Goal: Information Seeking & Learning: Learn about a topic

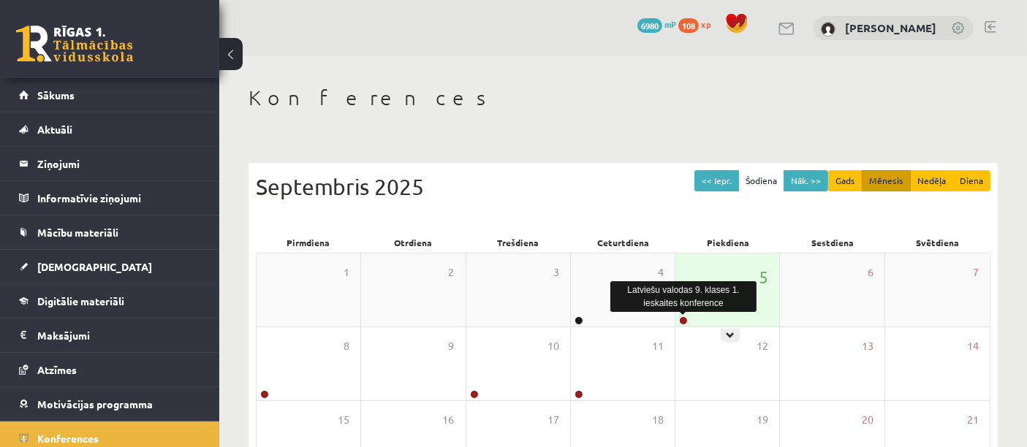
click at [679, 318] on link at bounding box center [683, 321] width 9 height 9
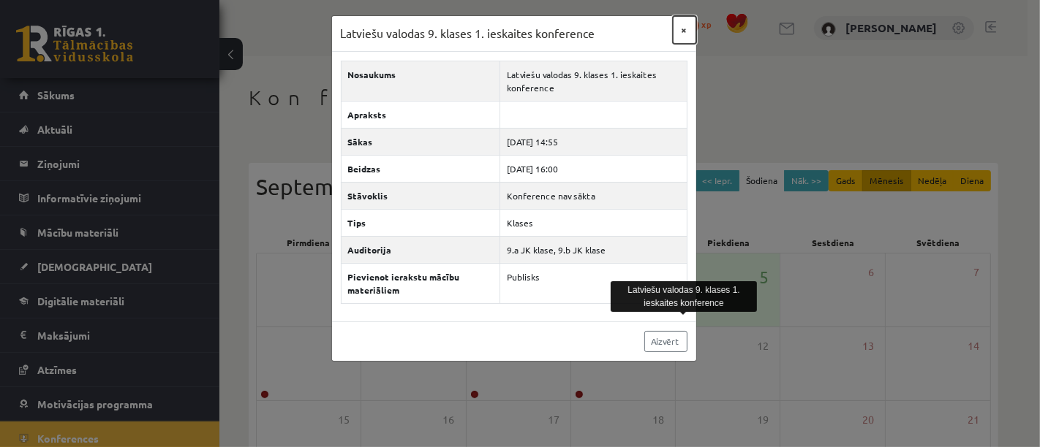
click at [688, 24] on button "×" at bounding box center [684, 30] width 23 height 28
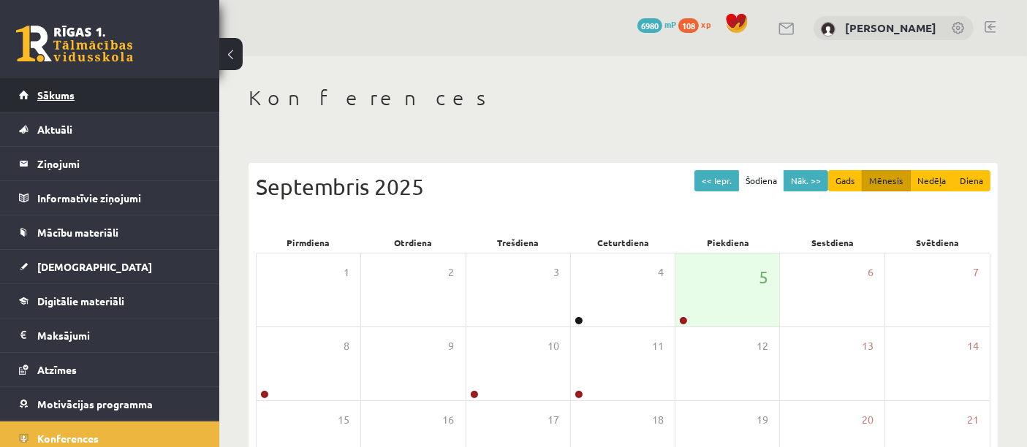
click at [100, 96] on link "Sākums" at bounding box center [110, 95] width 182 height 34
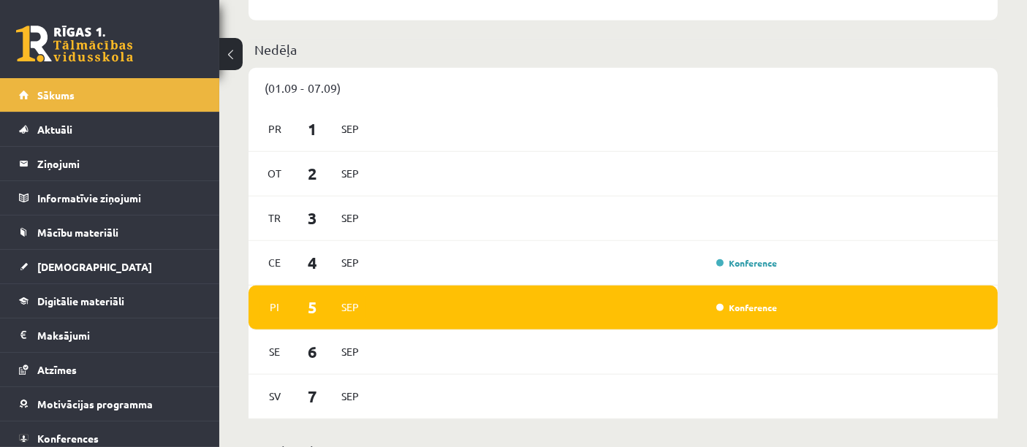
scroll to position [1015, 0]
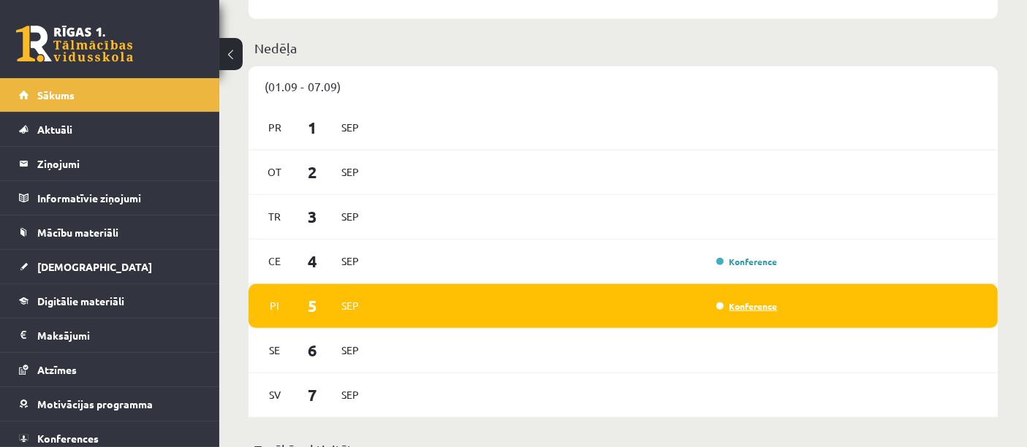
click at [737, 310] on link "Konference" at bounding box center [746, 306] width 61 height 12
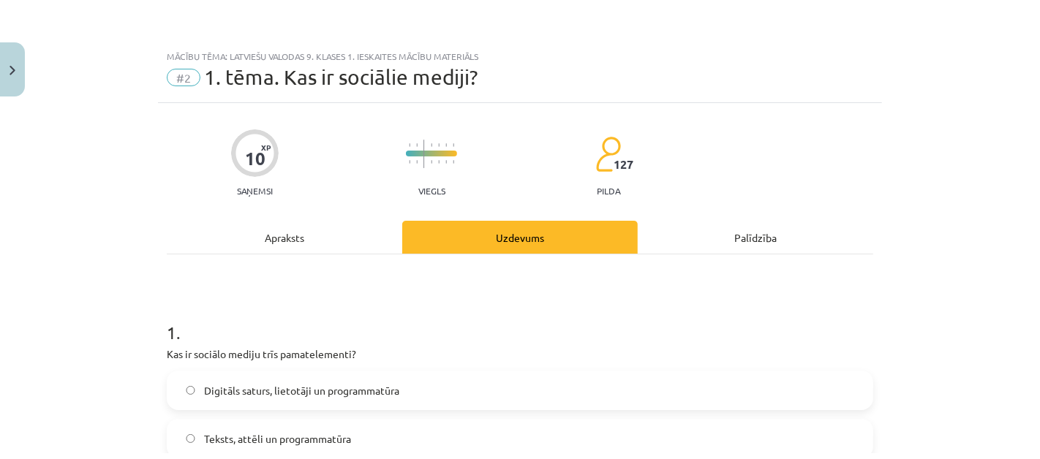
scroll to position [139, 0]
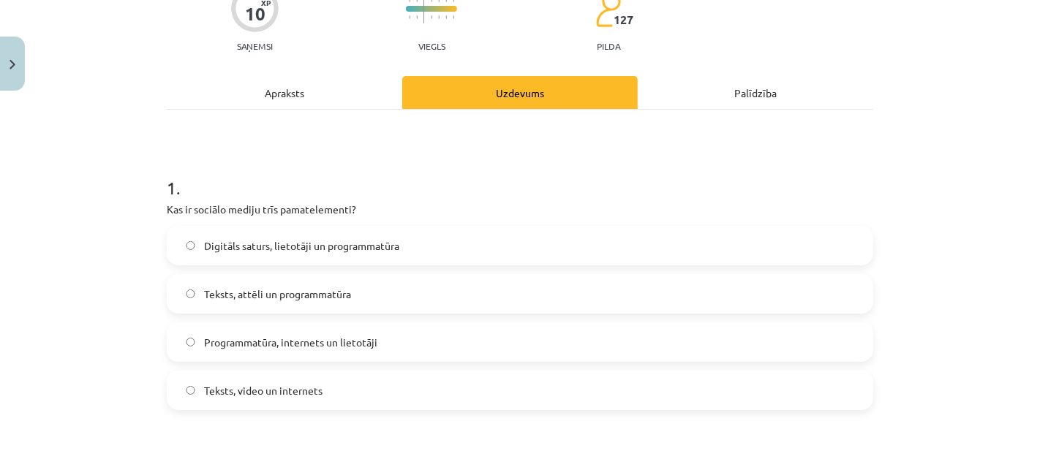
click at [205, 349] on span "Programmatūra, internets un lietotāji" at bounding box center [290, 342] width 173 height 15
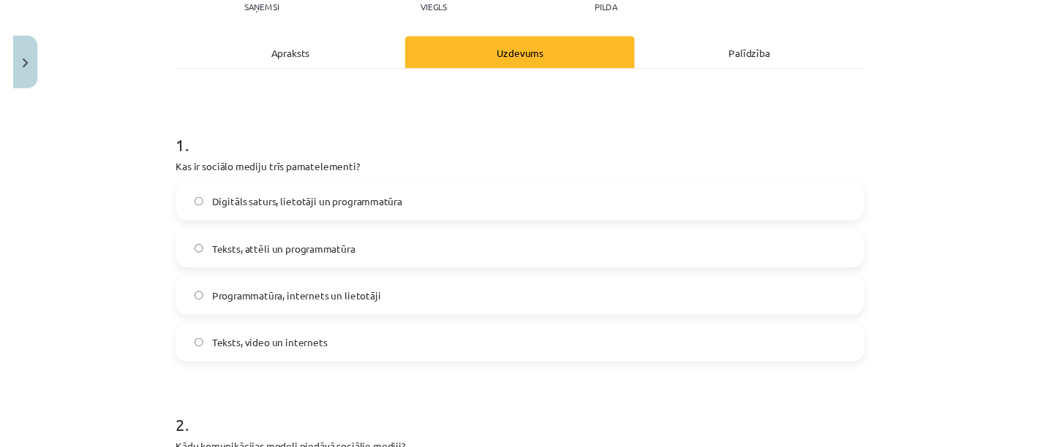
scroll to position [162, 0]
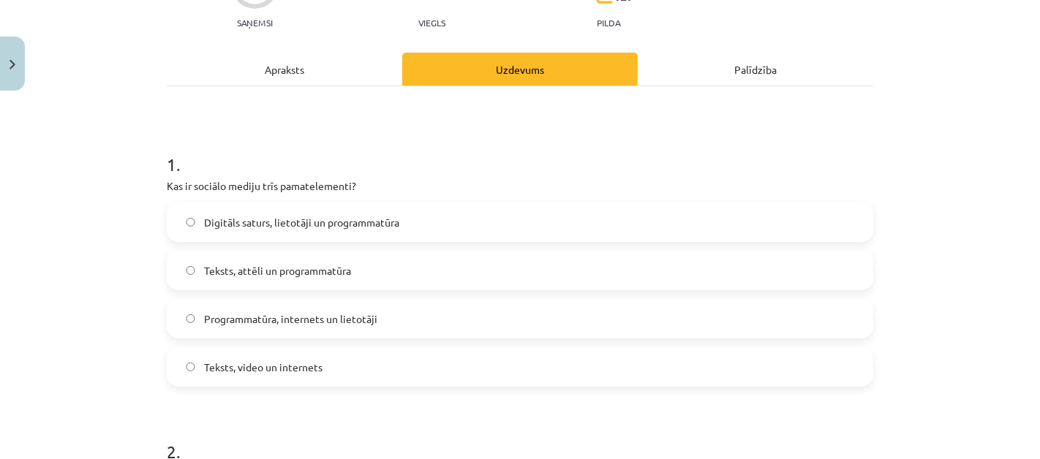
click at [117, 298] on div "Mācību tēma: Latviešu valodas 9. klases 1. ieskaites mācību materiāls #2 1. tēm…" at bounding box center [520, 229] width 1040 height 459
click at [120, 257] on div "Mācību tēma: Latviešu valodas 9. klases 1. ieskaites mācību materiāls #2 1. tēm…" at bounding box center [520, 229] width 1040 height 459
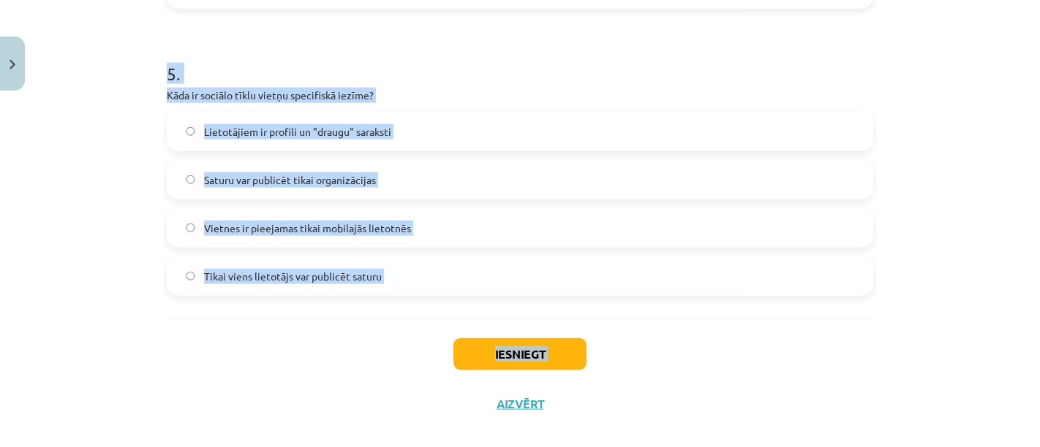
scroll to position [1418, 0]
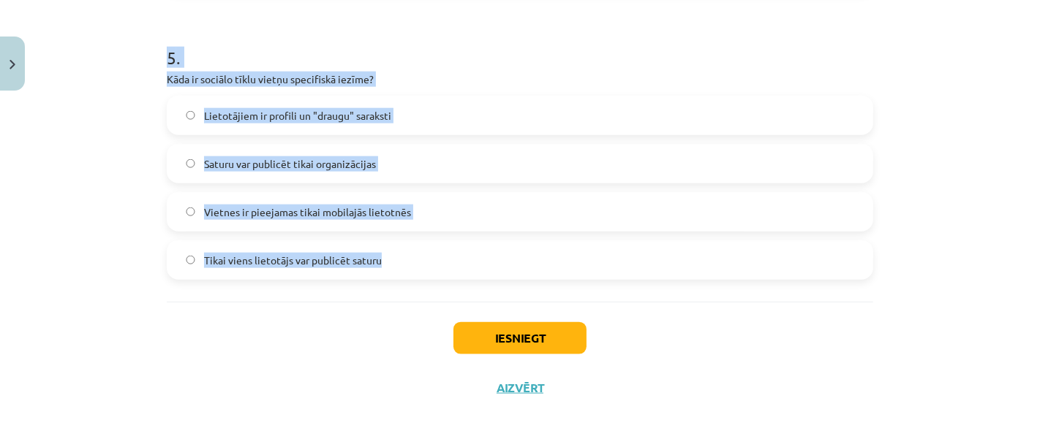
drag, startPoint x: 161, startPoint y: 186, endPoint x: 401, endPoint y: 268, distance: 253.1
copy form "Lor ip dolorsi ametco adip elitseddoeius? Temporin utlabo, etdolorem al enimadm…"
click at [931, 372] on div "Mācību tēma: Latviešu valodas 9. klases 1. ieskaites mācību materiāls #2 1. tēm…" at bounding box center [520, 223] width 1040 height 447
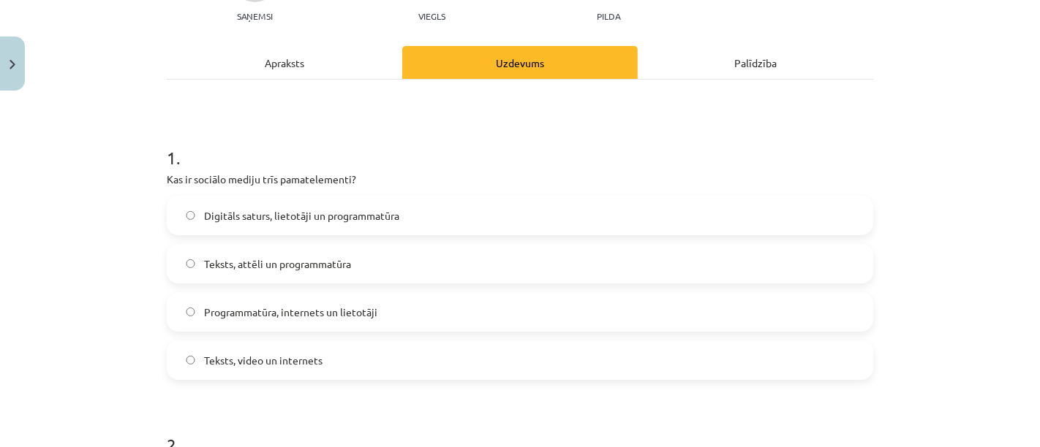
scroll to position [183, 0]
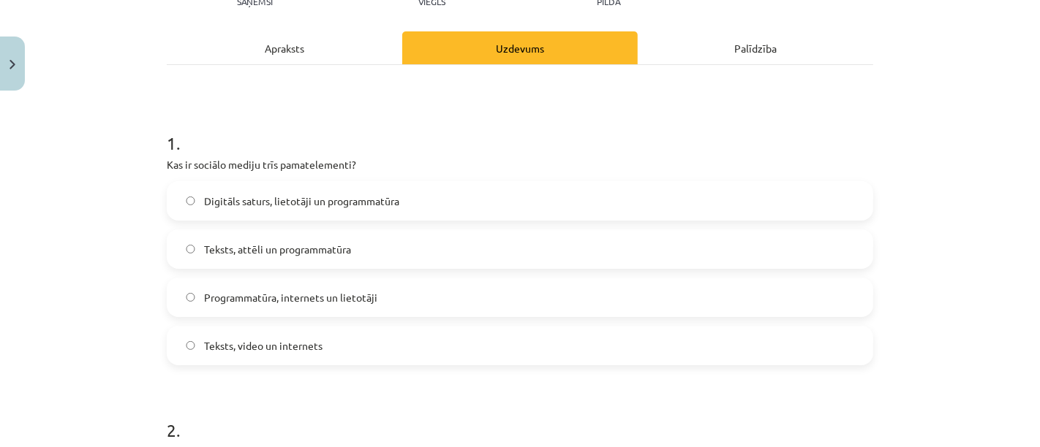
click at [344, 203] on span "Digitāls saturs, lietotāji un programmatūra" at bounding box center [301, 201] width 195 height 15
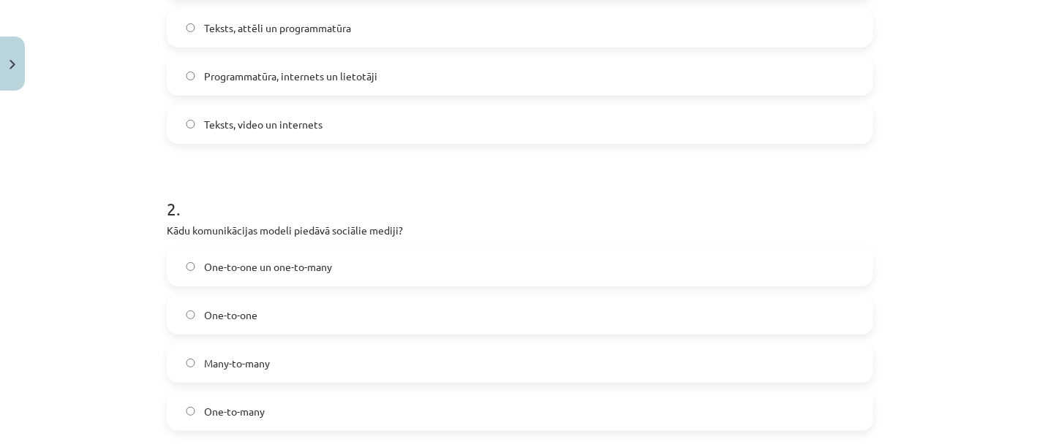
scroll to position [463, 0]
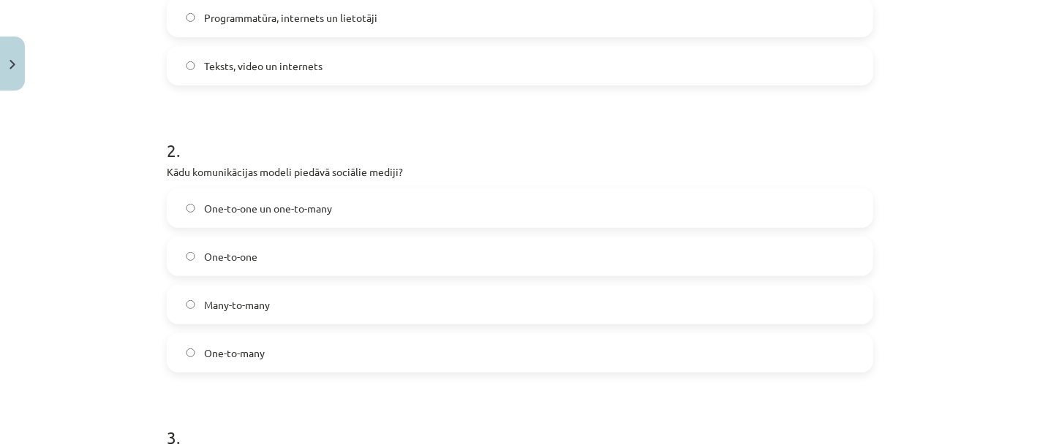
click at [281, 308] on label "Many-to-many" at bounding box center [519, 305] width 703 height 37
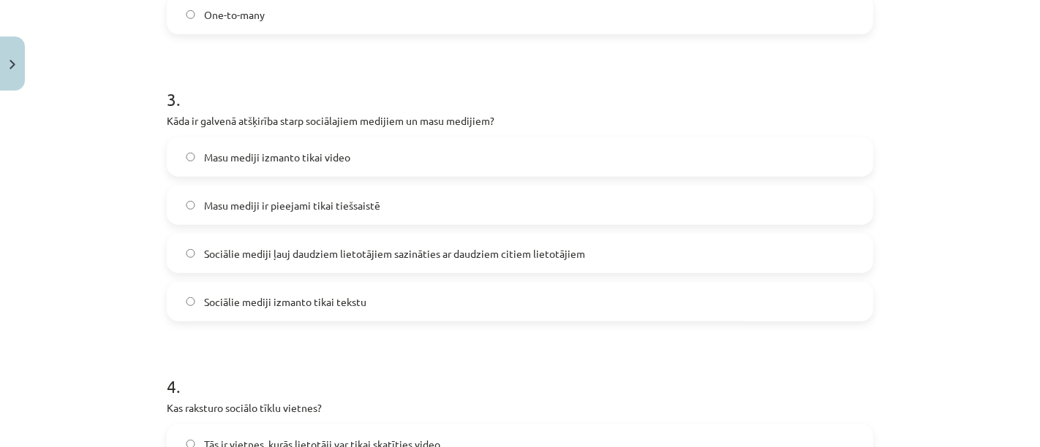
scroll to position [852, 0]
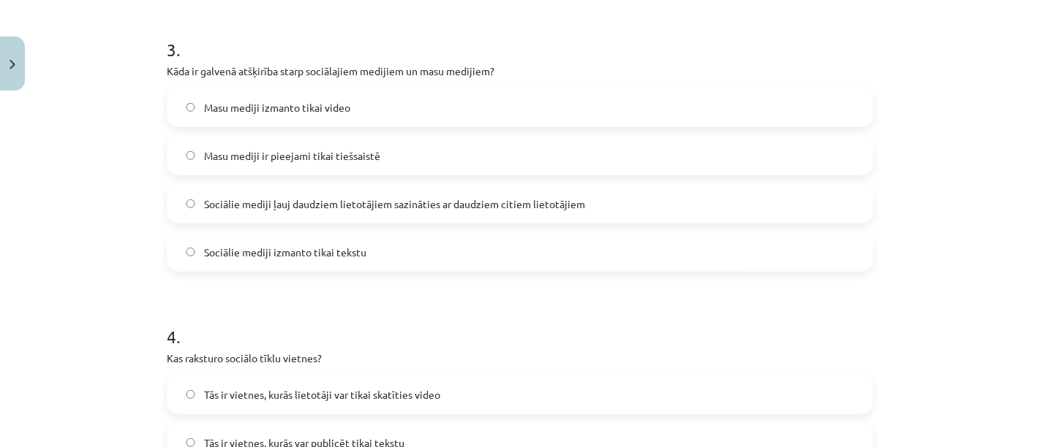
click at [336, 186] on label "Sociālie mediji ļauj daudziem lietotājiem sazināties ar daudziem citiem lietotā…" at bounding box center [519, 204] width 703 height 37
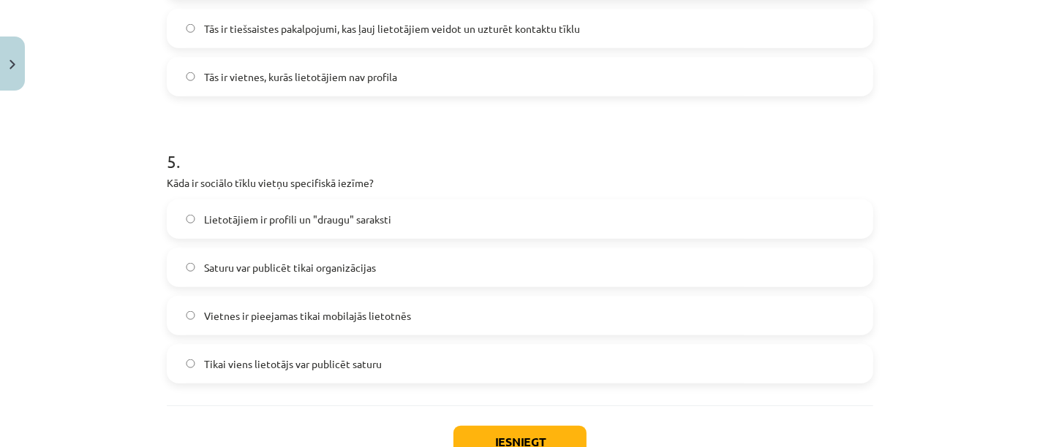
scroll to position [1418, 0]
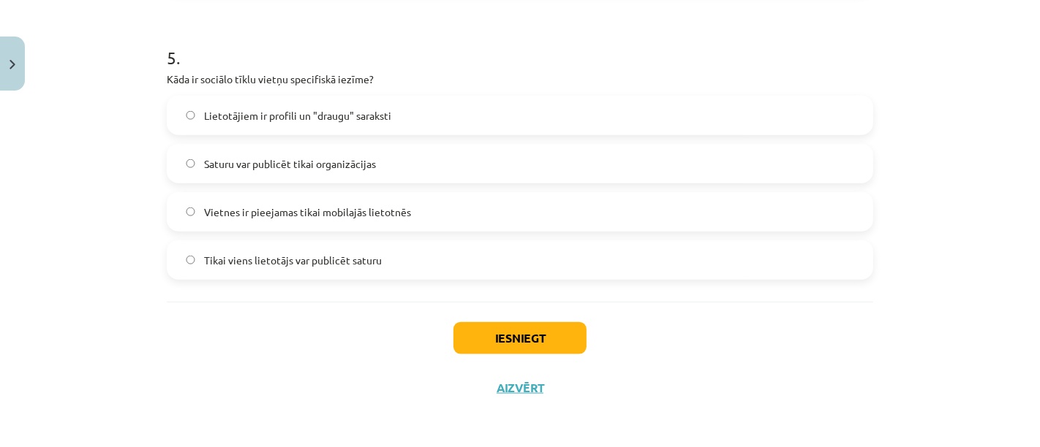
click at [563, 347] on button "Iesniegt" at bounding box center [519, 338] width 133 height 32
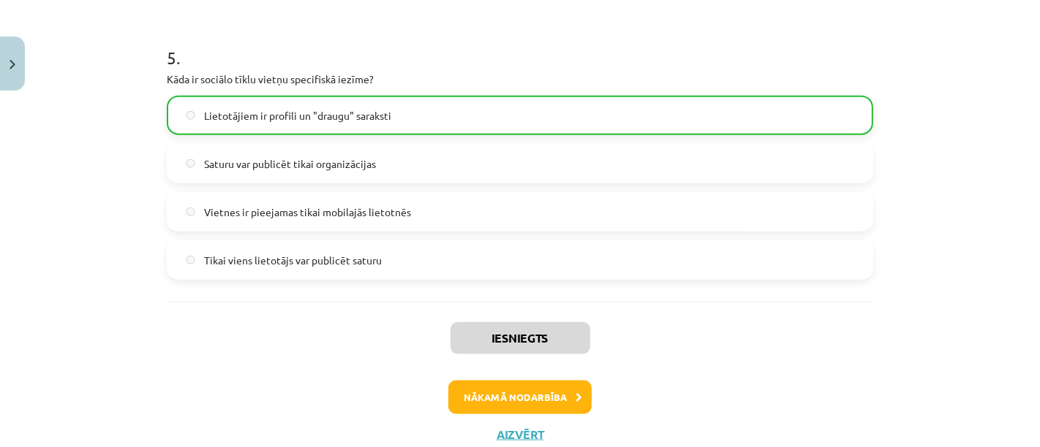
click at [565, 394] on button "Nākamā nodarbība" at bounding box center [519, 398] width 143 height 34
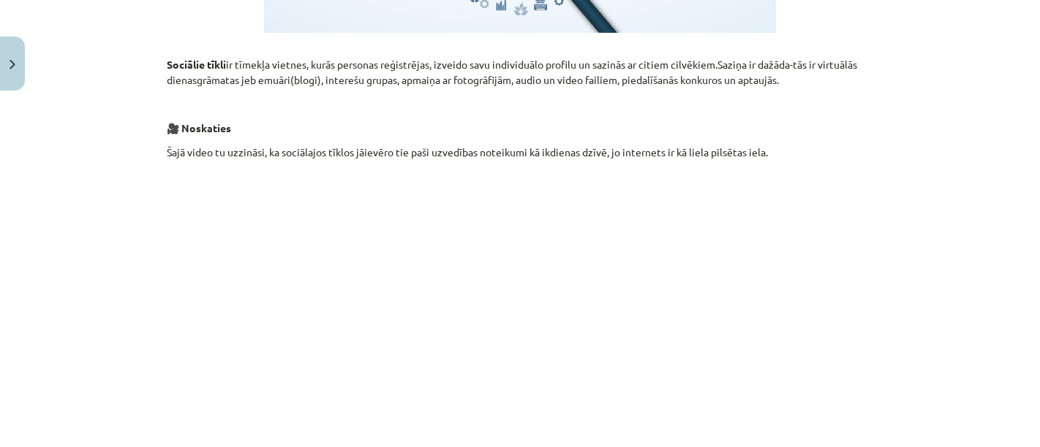
scroll to position [510, 0]
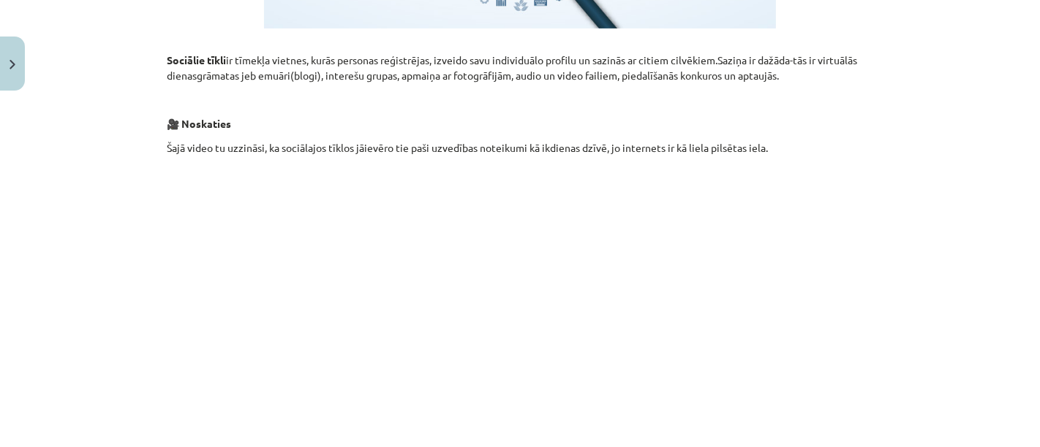
click at [752, 383] on p at bounding box center [520, 313] width 706 height 267
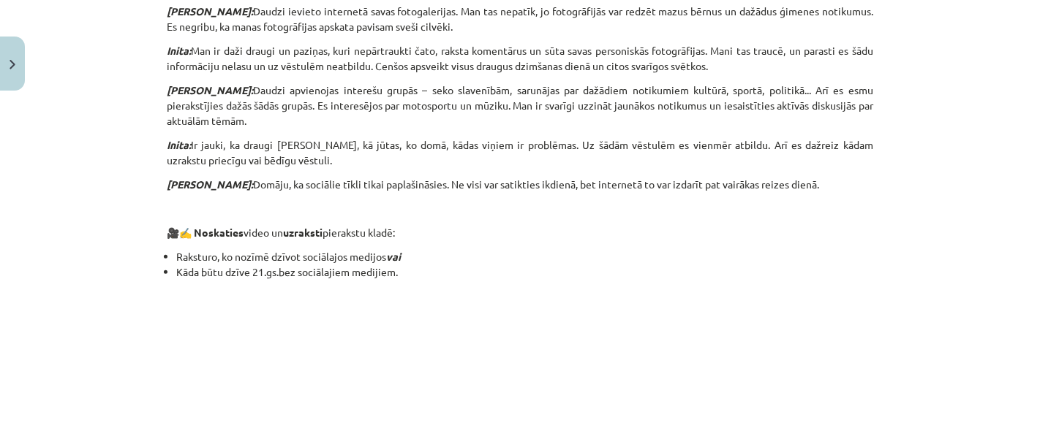
scroll to position [1094, 0]
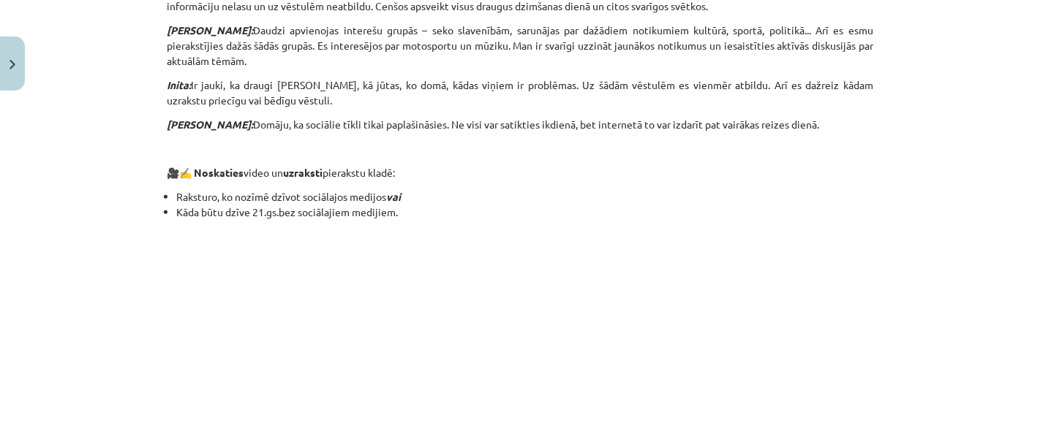
click at [150, 64] on div "Mācību tēma: Latviešu valodas 9. klases 1. ieskaites mācību materiāls #3 2. tēm…" at bounding box center [520, 223] width 1040 height 447
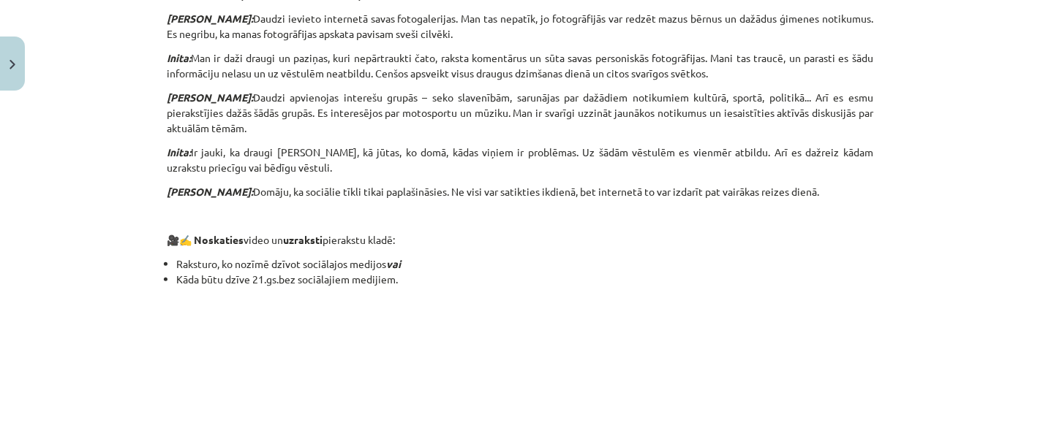
scroll to position [1416, 0]
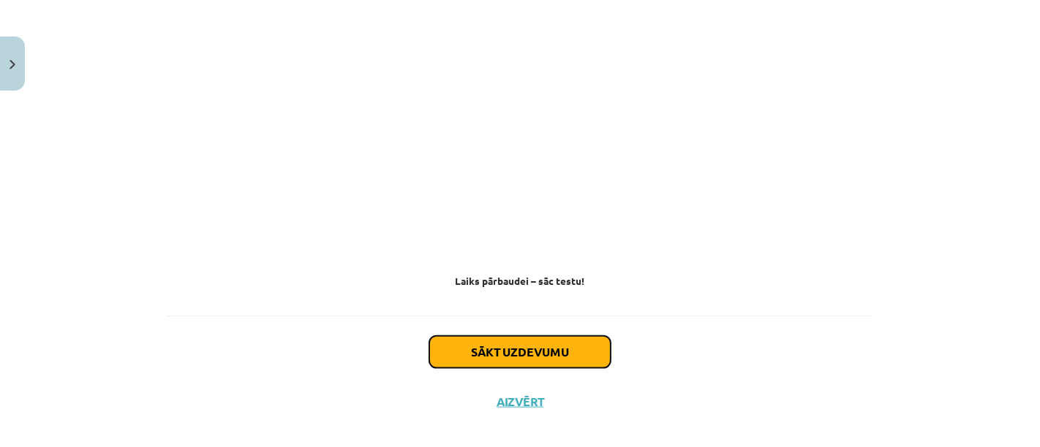
click at [529, 337] on button "Sākt uzdevumu" at bounding box center [519, 352] width 181 height 32
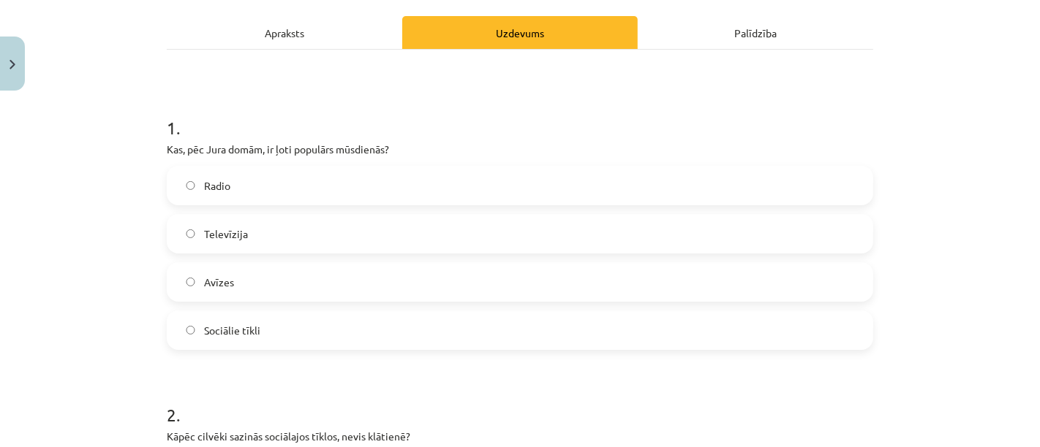
scroll to position [211, 0]
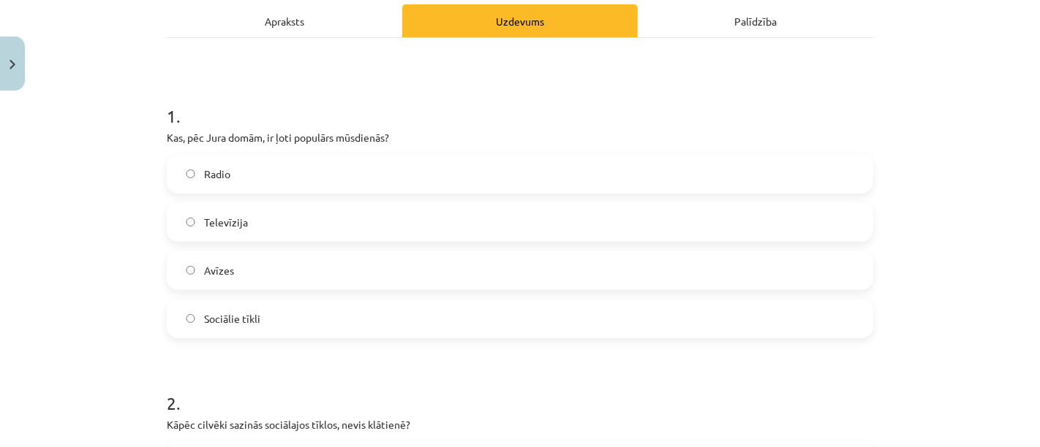
click at [621, 312] on label "Sociālie tīkli" at bounding box center [519, 318] width 703 height 37
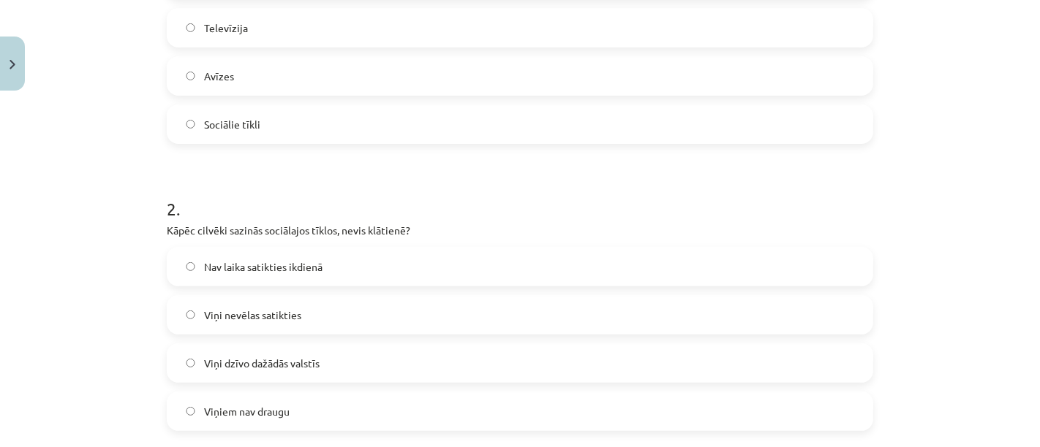
scroll to position [409, 0]
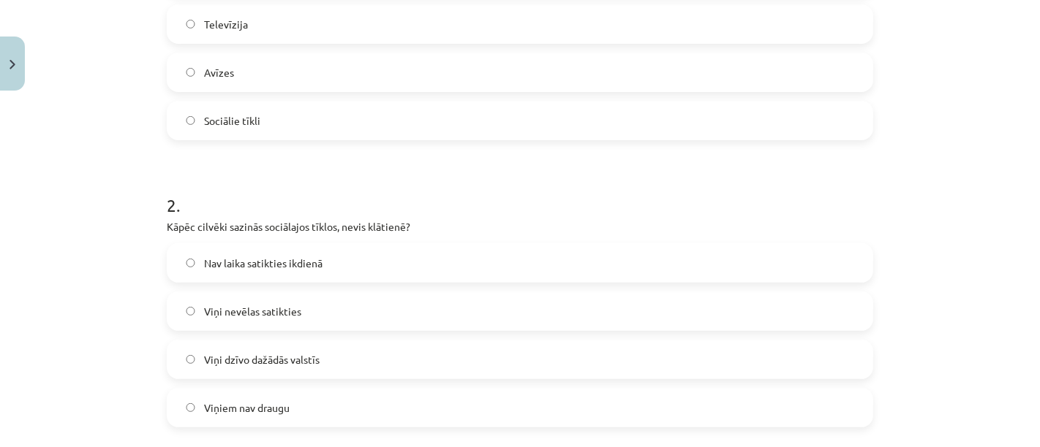
click at [168, 249] on label "Nav laika satikties ikdienā" at bounding box center [519, 263] width 703 height 37
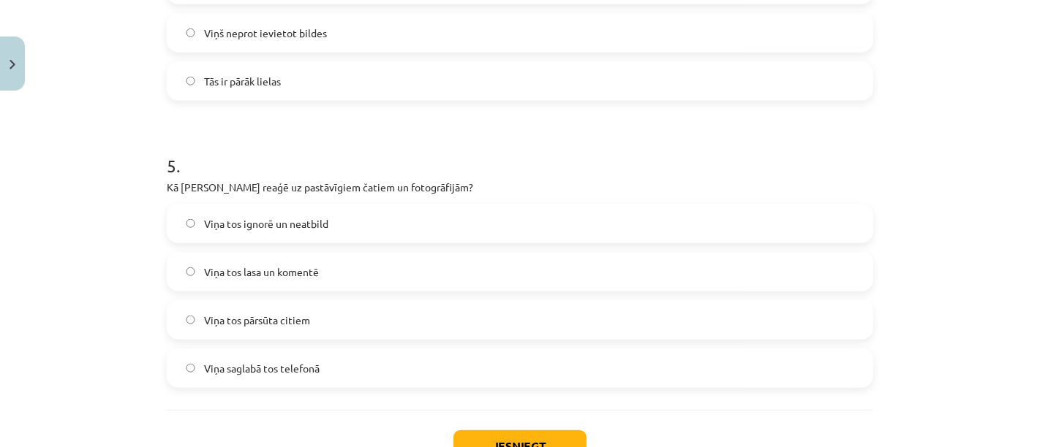
scroll to position [1314, 0]
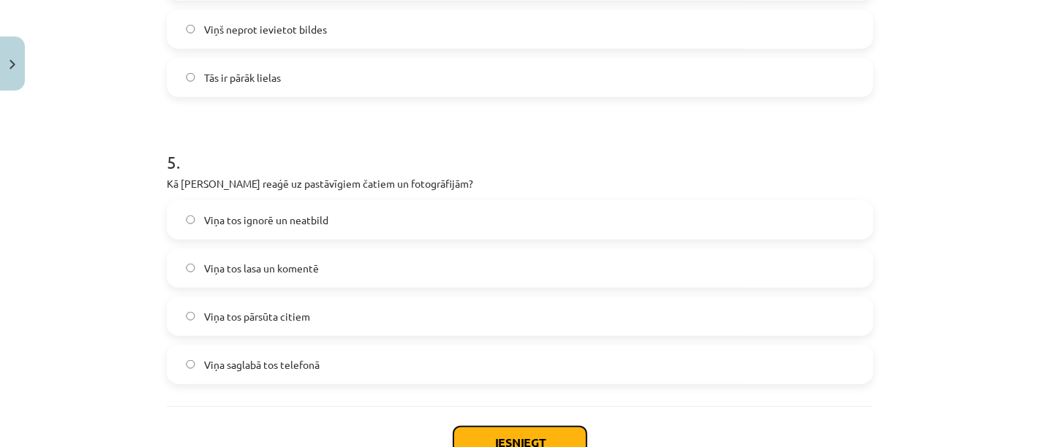
click at [482, 437] on button "Iesniegt" at bounding box center [519, 443] width 133 height 32
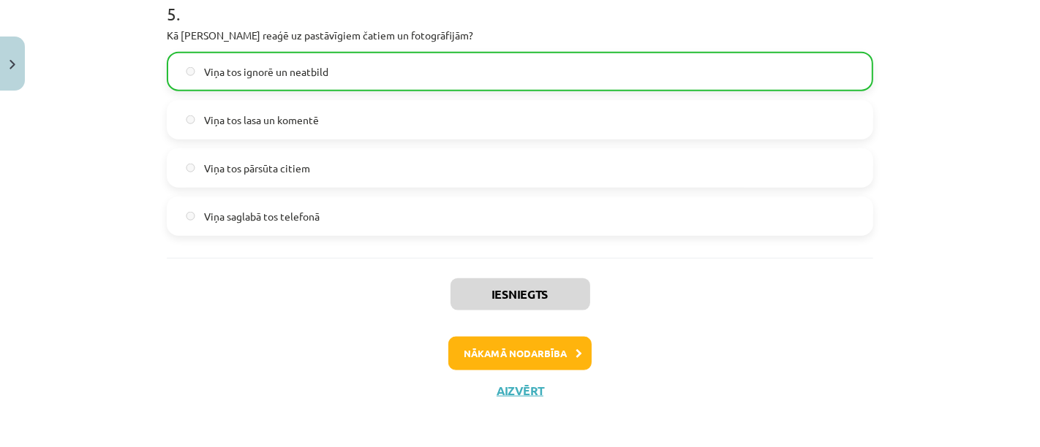
scroll to position [1464, 0]
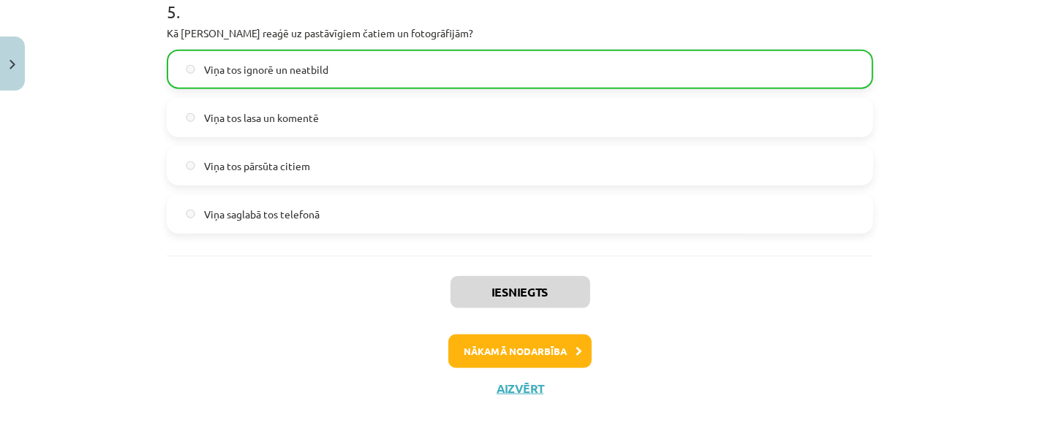
click at [461, 355] on button "Nākamā nodarbība" at bounding box center [519, 352] width 143 height 34
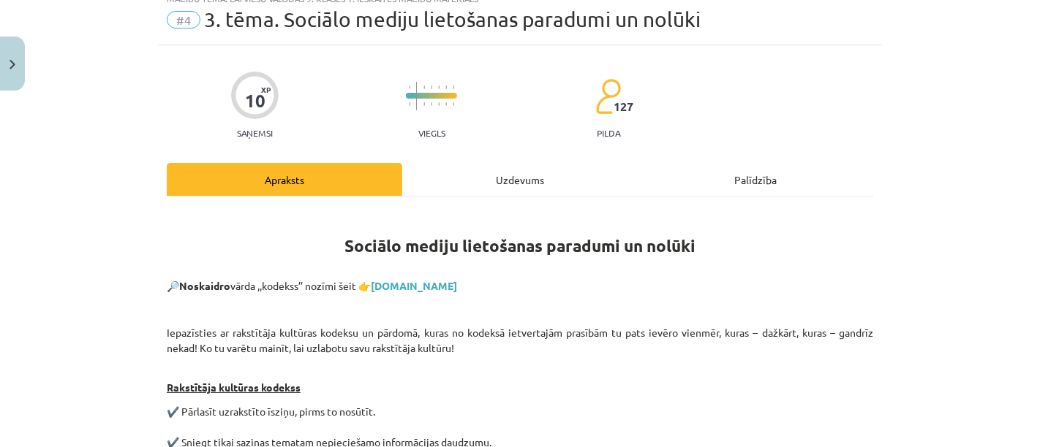
scroll to position [36, 0]
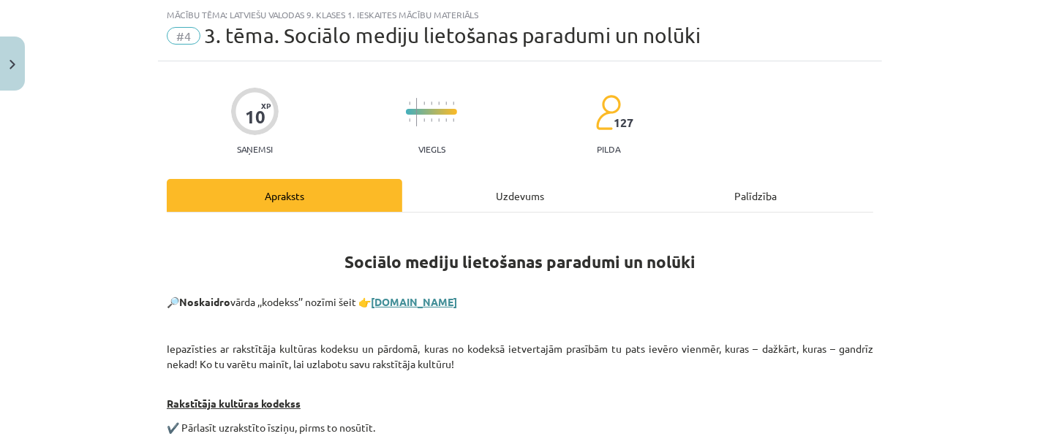
click at [390, 297] on link "[DOMAIN_NAME]" at bounding box center [414, 301] width 86 height 13
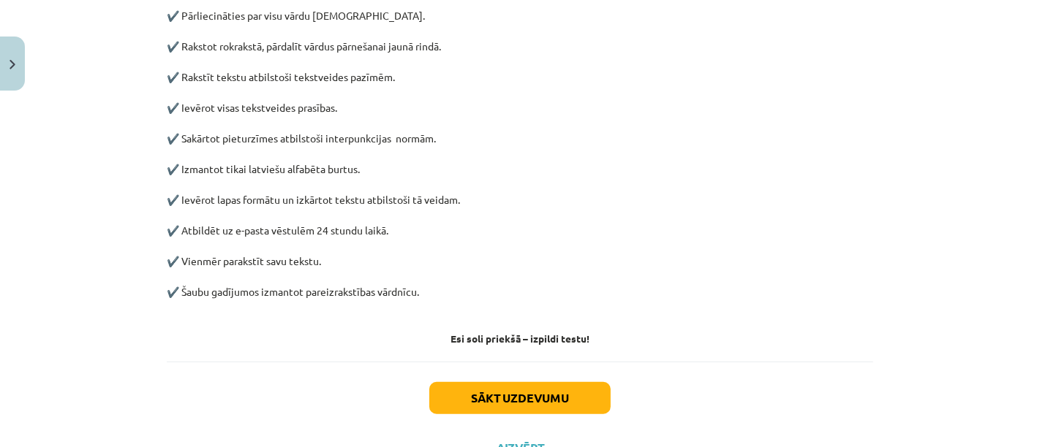
scroll to position [815, 0]
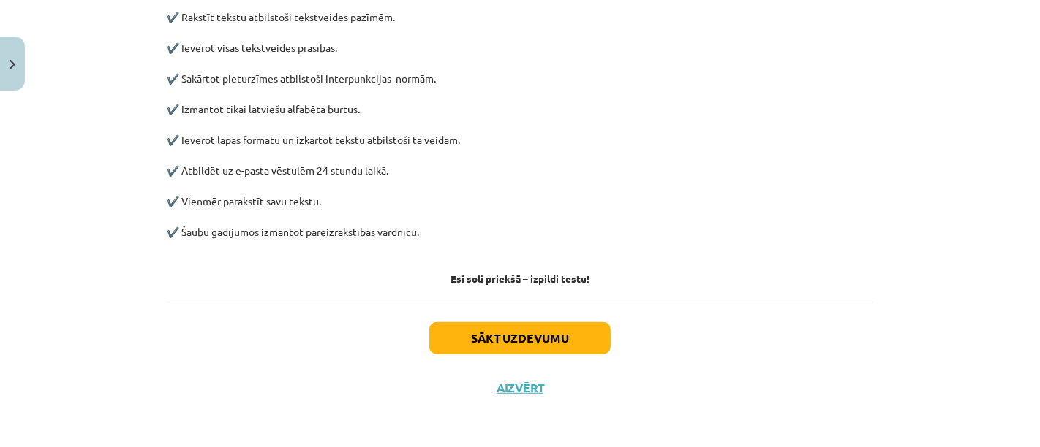
click at [429, 342] on button "Sākt uzdevumu" at bounding box center [519, 338] width 181 height 32
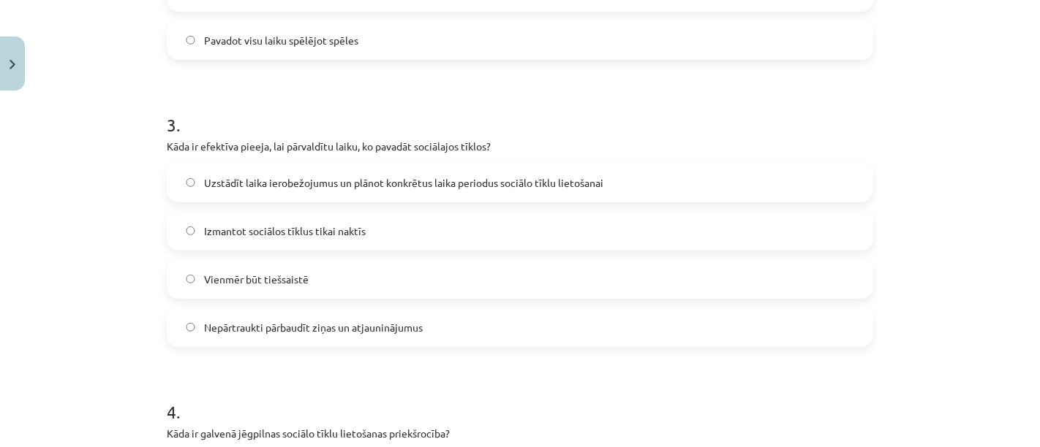
click at [425, 338] on label "Nepārtraukti pārbaudīt ziņas un atjauninājumus" at bounding box center [519, 327] width 703 height 37
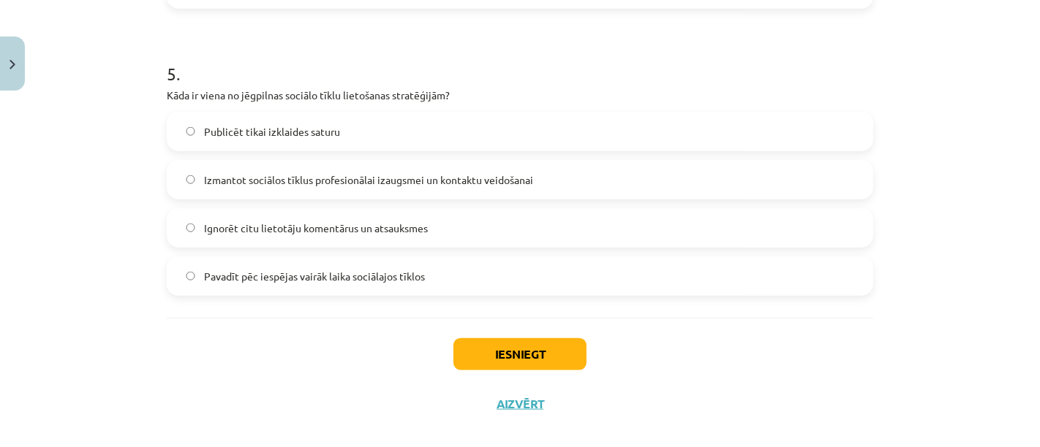
scroll to position [1404, 0]
click at [468, 351] on button "Iesniegt" at bounding box center [519, 353] width 133 height 32
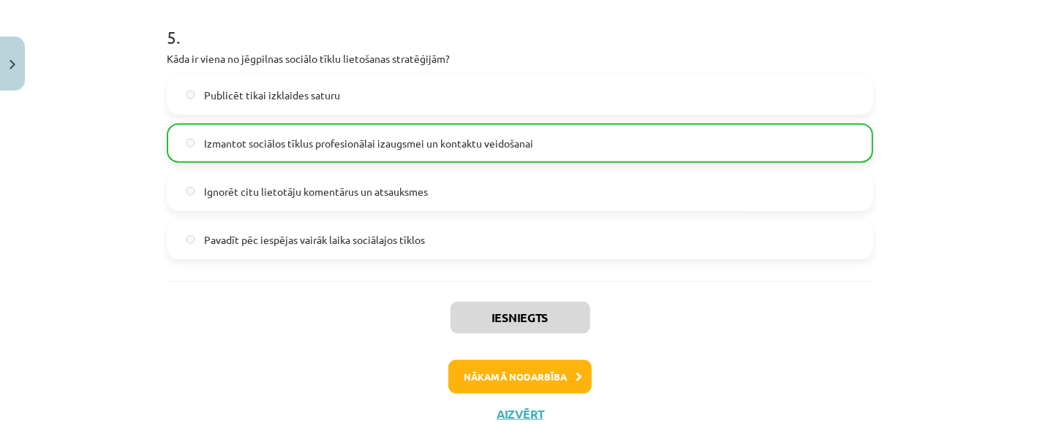
scroll to position [1464, 0]
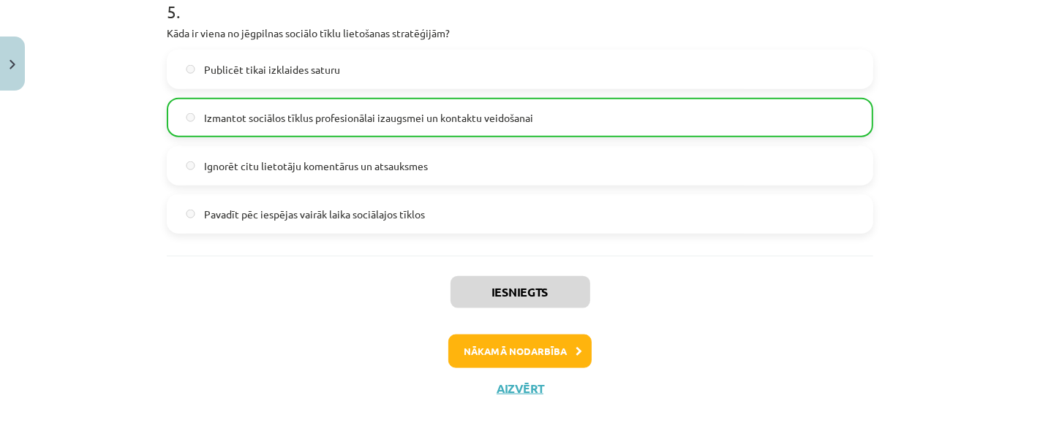
click at [456, 344] on button "Nākamā nodarbība" at bounding box center [519, 352] width 143 height 34
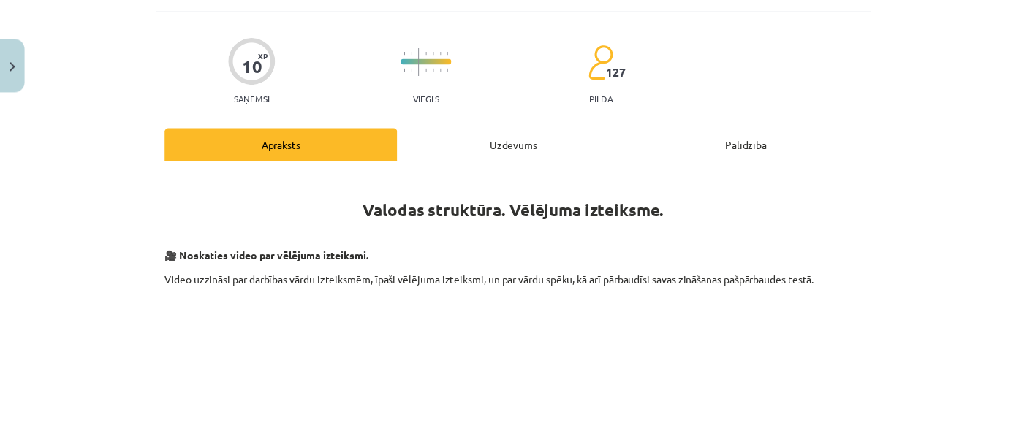
scroll to position [87, 0]
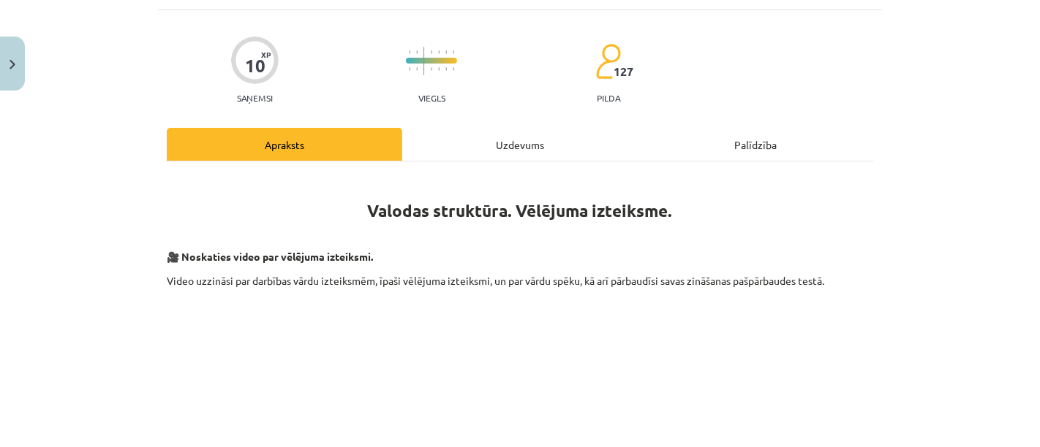
click at [12, 64] on img "Close" at bounding box center [13, 65] width 6 height 10
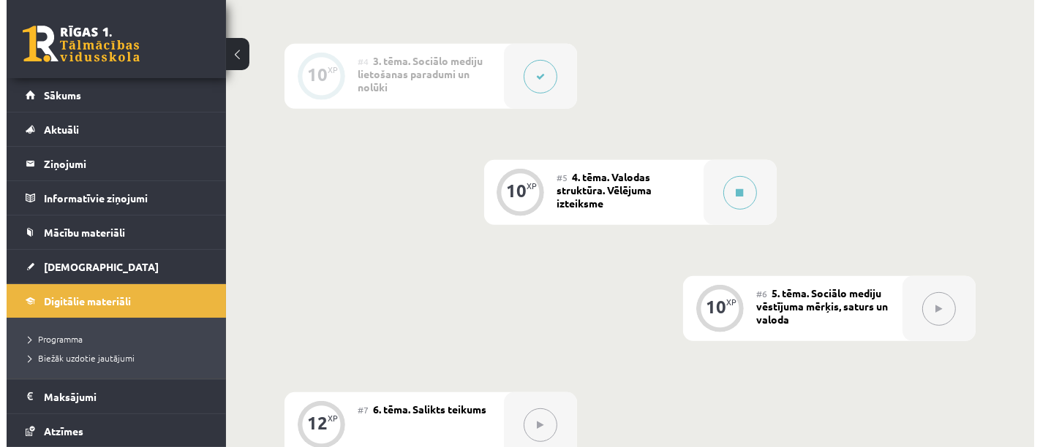
scroll to position [700, 0]
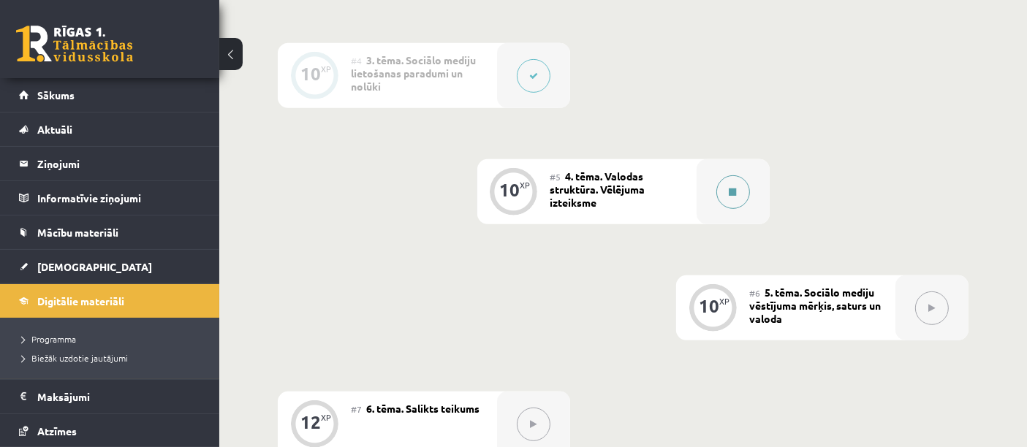
click at [719, 192] on button at bounding box center [733, 192] width 34 height 34
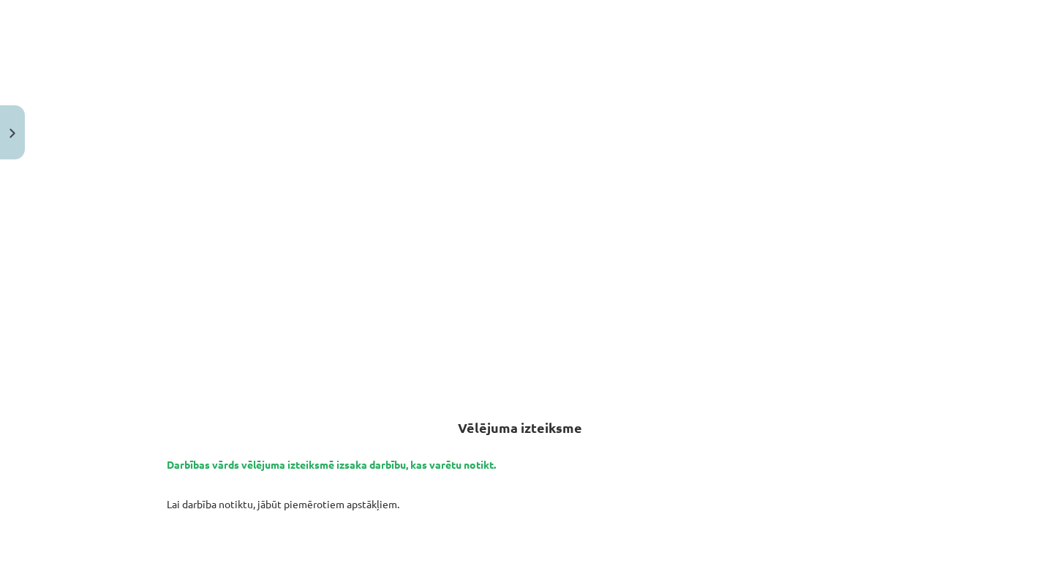
scroll to position [386, 0]
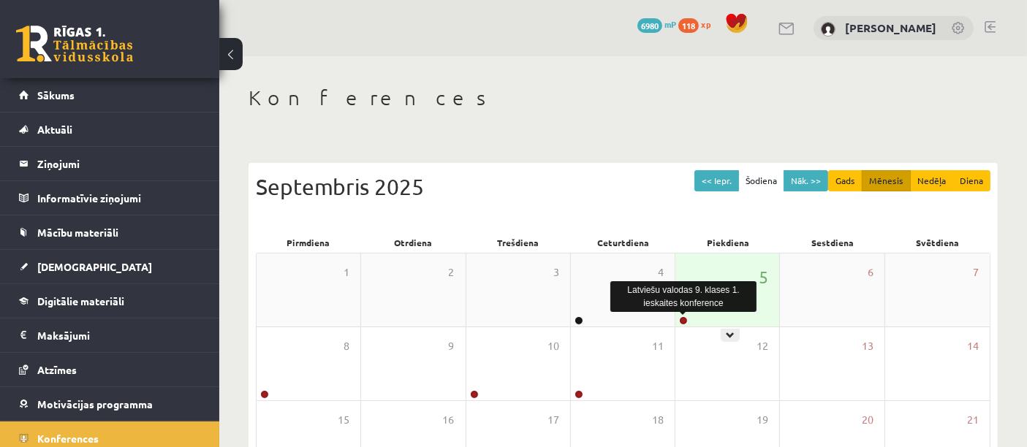
click at [683, 322] on link at bounding box center [683, 321] width 9 height 9
